Goal: Information Seeking & Learning: Stay updated

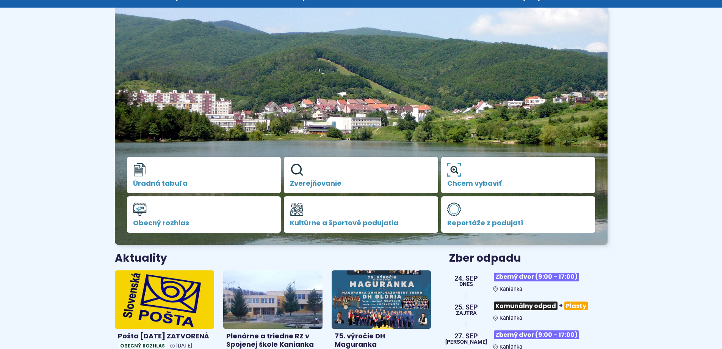
scroll to position [152, 0]
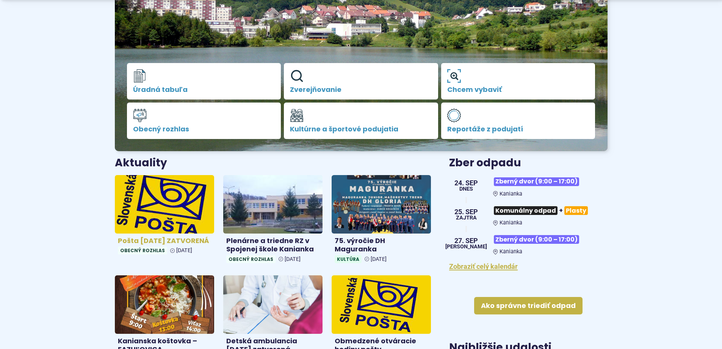
click at [144, 243] on h4 "Pošta 30.9.2025 ZATVORENÁ" at bounding box center [164, 240] width 93 height 9
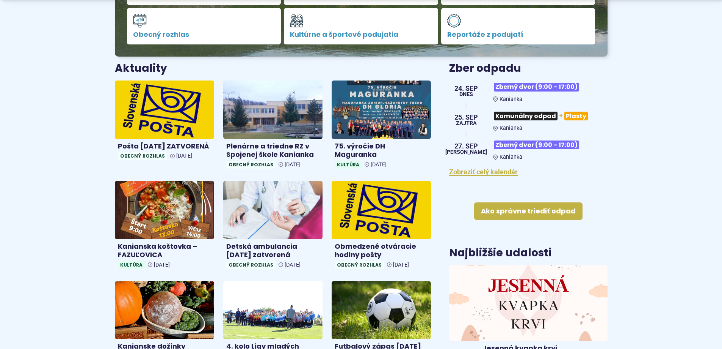
scroll to position [265, 0]
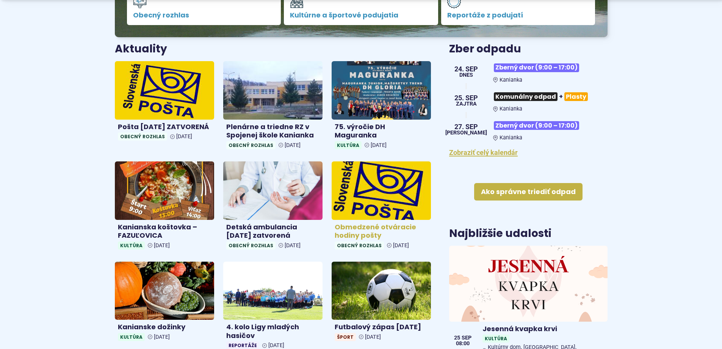
click at [347, 229] on h4 "Obmedzené otváracie hodiny pošty" at bounding box center [381, 231] width 93 height 17
